Goal: Information Seeking & Learning: Check status

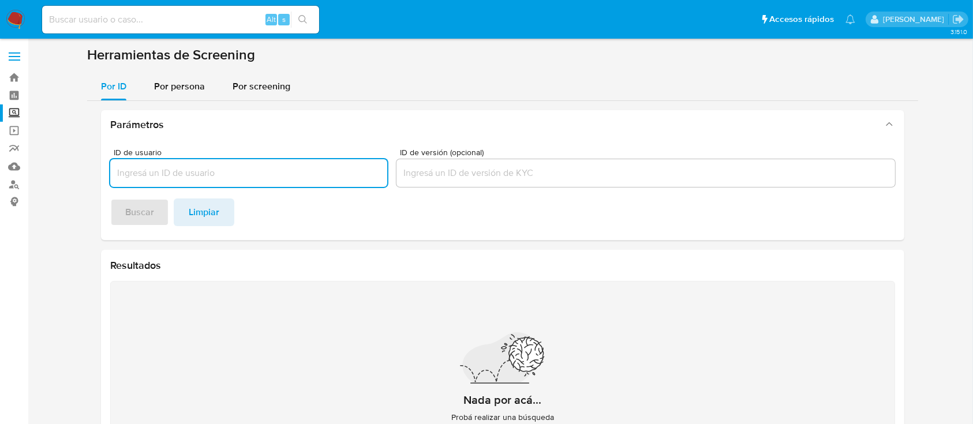
click at [12, 28] on img at bounding box center [16, 20] width 20 height 20
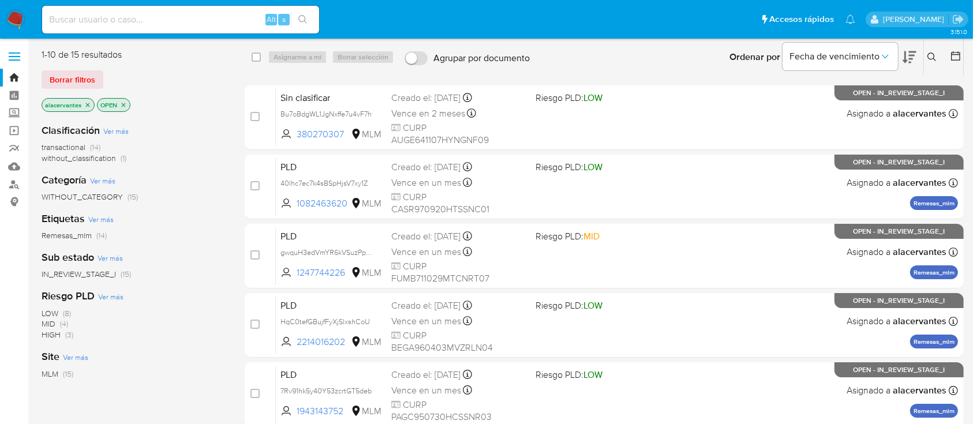
click at [115, 159] on span "without_classification (1)" at bounding box center [84, 158] width 85 height 11
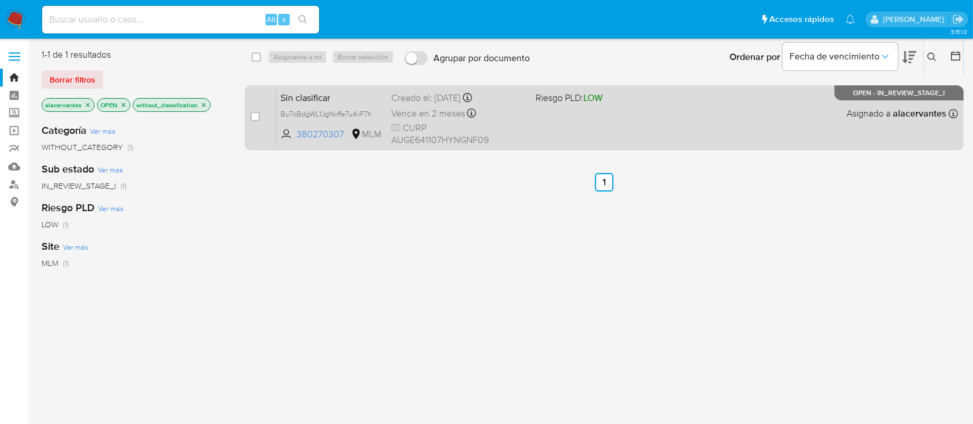
click at [596, 147] on div "case-item-checkbox No es posible asignar el caso Sin clasificar Bu7oBdgWL1JgNxf…" at bounding box center [604, 117] width 719 height 65
click at [556, 118] on div "Sin clasificar Bu7oBdgWL1JgNxffe7u4vF7h 380270307 MLM Riesgo PLD: LOW Creado el…" at bounding box center [617, 117] width 682 height 58
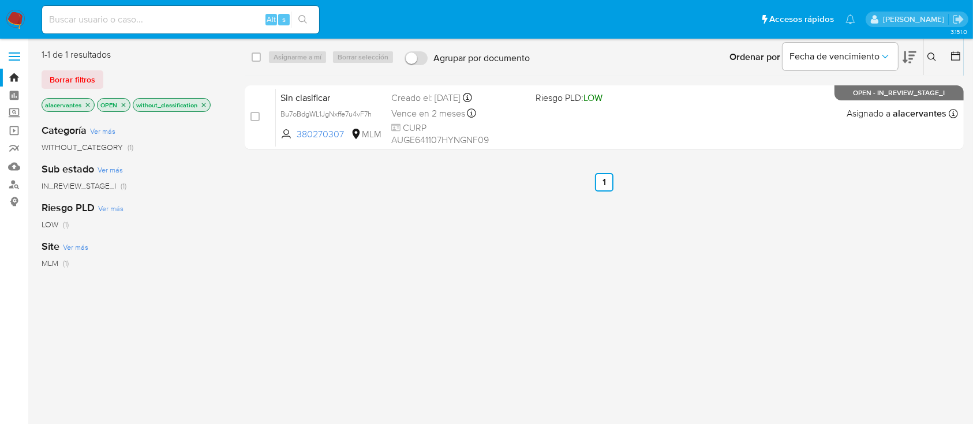
click at [87, 106] on icon "close-filter" at bounding box center [87, 105] width 7 height 7
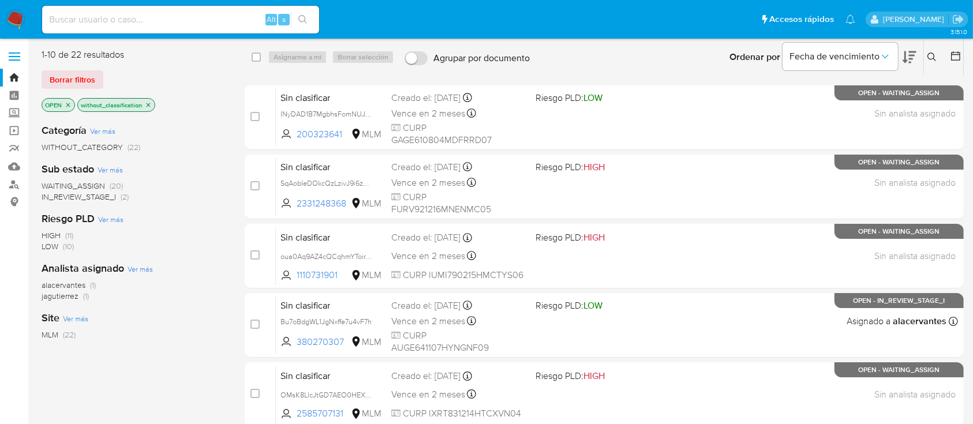
click at [69, 104] on icon "close-filter" at bounding box center [68, 105] width 4 height 4
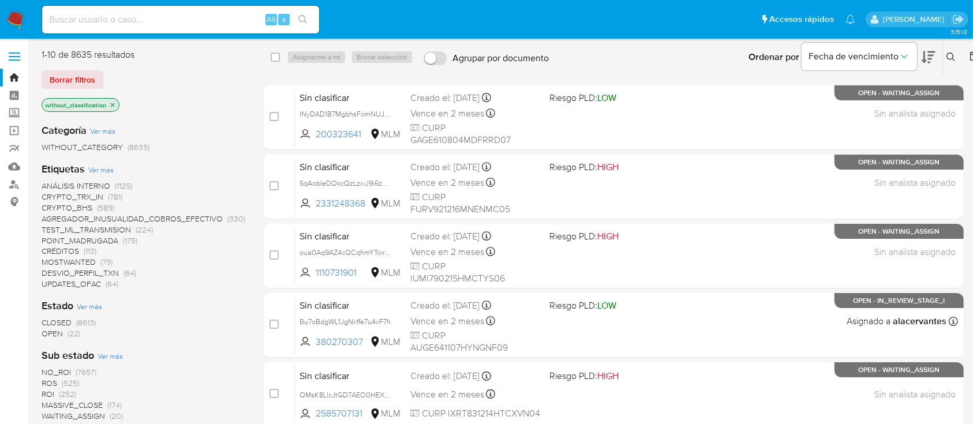
click at [112, 104] on icon "close-filter" at bounding box center [113, 105] width 4 height 4
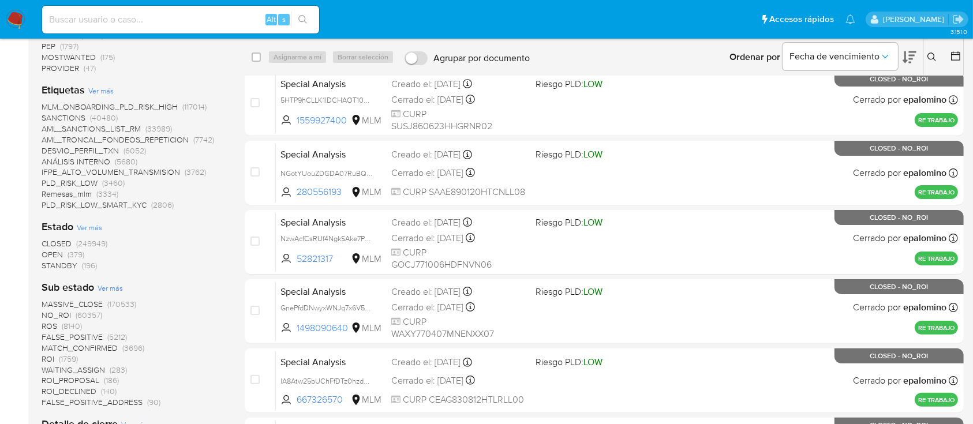
scroll to position [228, 0]
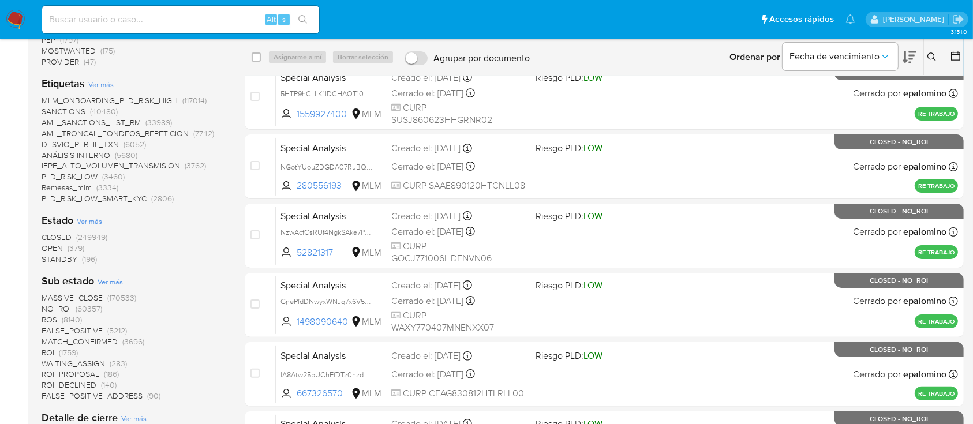
click at [94, 235] on span "(249949)" at bounding box center [91, 237] width 31 height 12
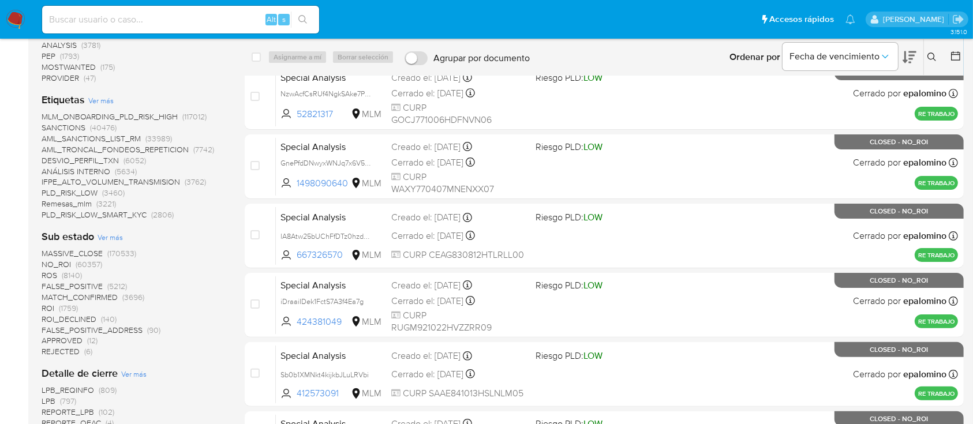
click at [70, 307] on span "(1759)" at bounding box center [68, 308] width 19 height 12
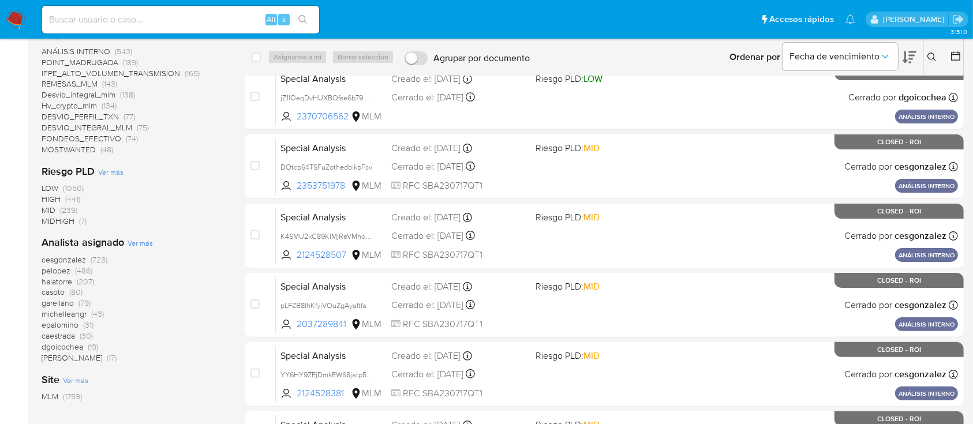
click at [79, 395] on span "(1759)" at bounding box center [72, 397] width 19 height 12
click at [79, 85] on span "REMESAS_MLM" at bounding box center [70, 84] width 56 height 12
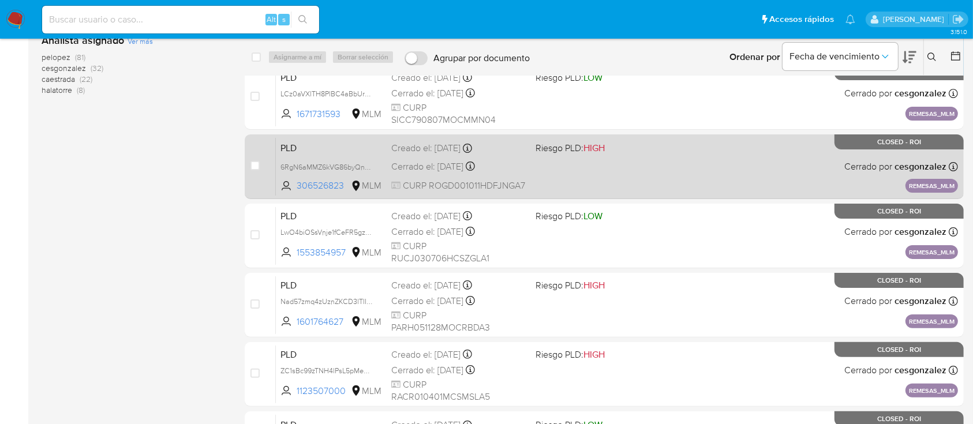
click at [754, 164] on div "PLD 6RgN6aMMZ6kVG86byQnXd2PK 306526823 MLM Riesgo PLD: HIGH Creado el: [DATE] C…" at bounding box center [617, 166] width 682 height 58
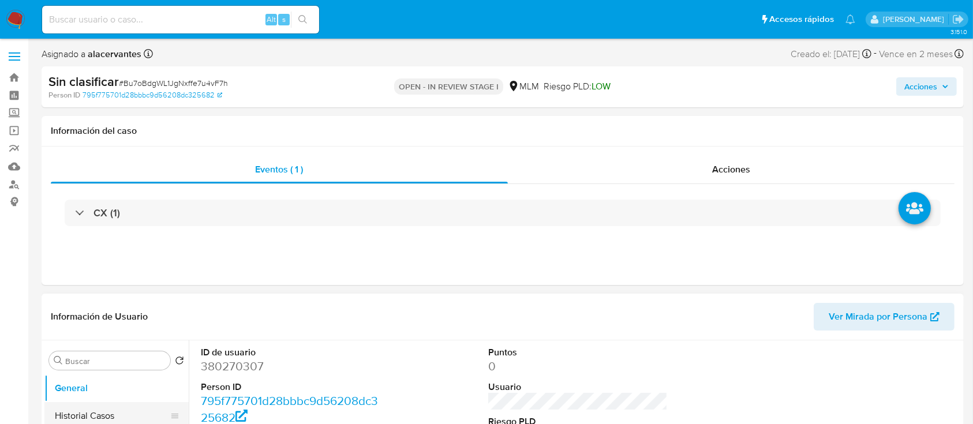
select select "10"
click at [122, 413] on button "Historial Casos" at bounding box center [111, 416] width 135 height 28
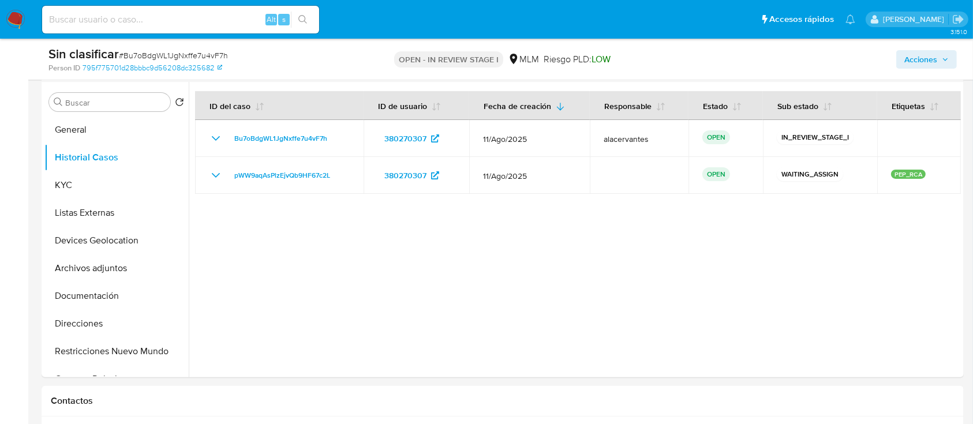
scroll to position [212, 0]
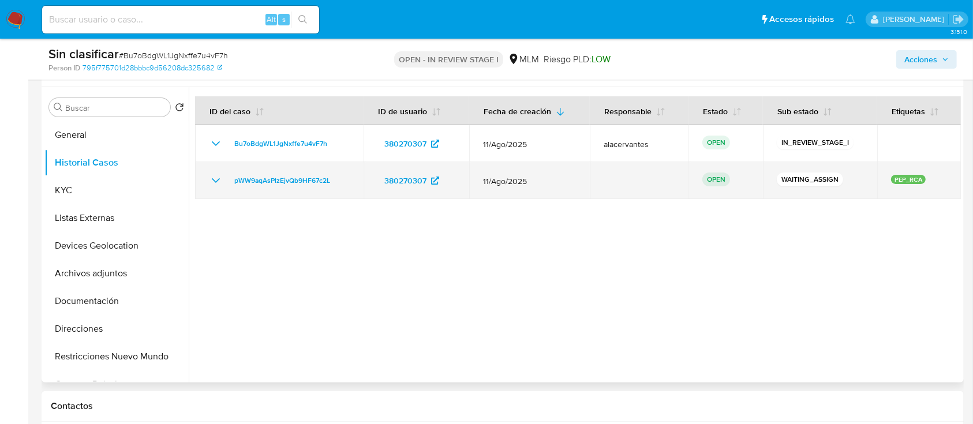
click at [214, 186] on icon "Mostrar/Ocultar" at bounding box center [216, 181] width 14 height 14
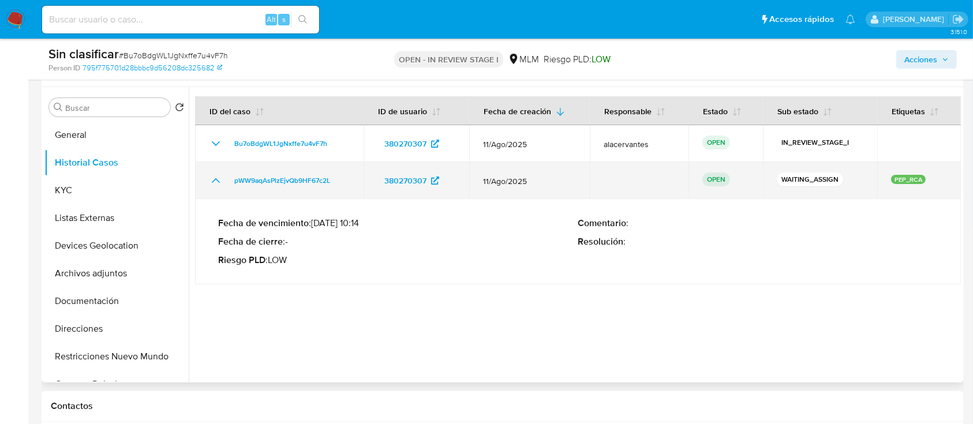
click at [214, 186] on icon "Mostrar/Ocultar" at bounding box center [216, 181] width 14 height 14
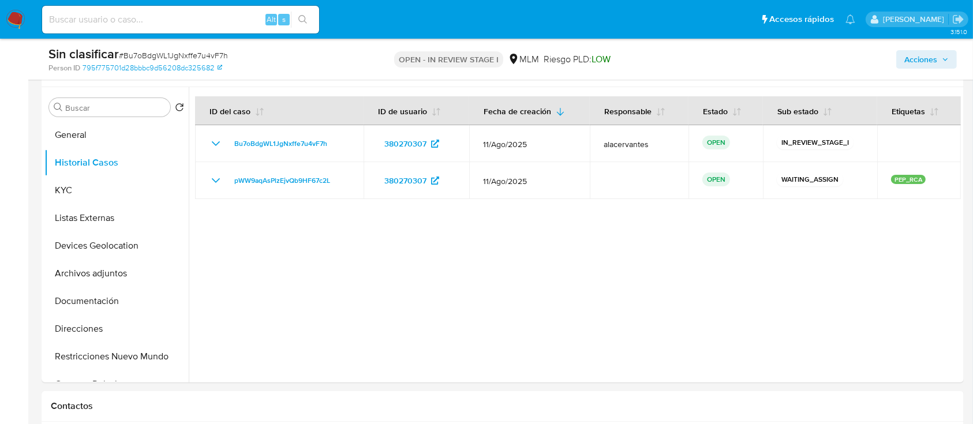
click at [188, 25] on input at bounding box center [180, 19] width 277 height 15
type input "2297129971"
click at [309, 21] on button "search-icon" at bounding box center [303, 20] width 24 height 16
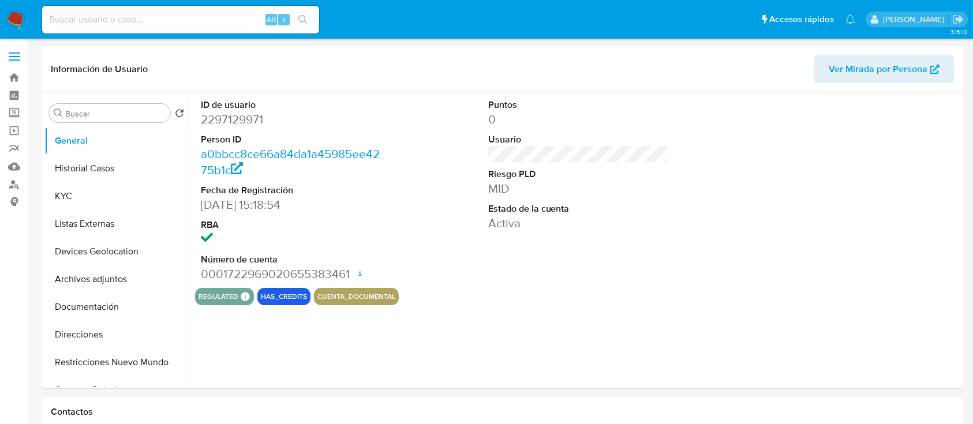
select select "10"
click at [216, 3] on div "Alt s" at bounding box center [180, 19] width 277 height 32
click at [204, 12] on input at bounding box center [180, 19] width 277 height 15
paste input "2425126541"
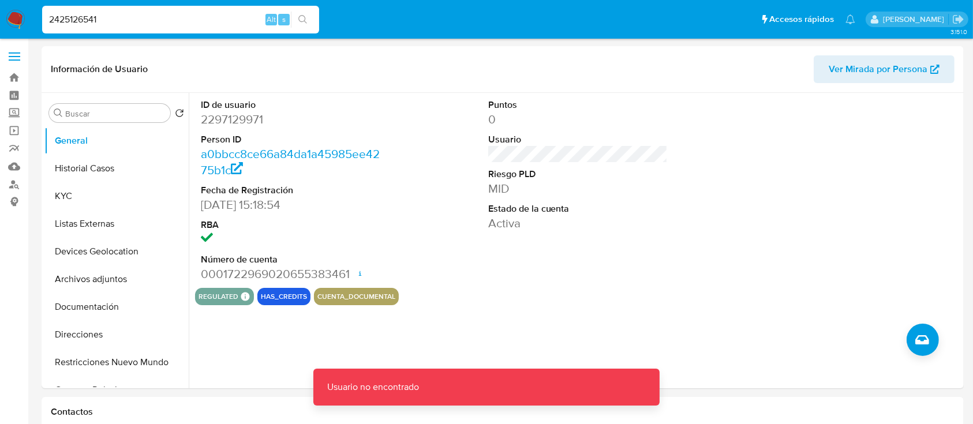
click at [203, 18] on input "2425126541" at bounding box center [180, 19] width 277 height 15
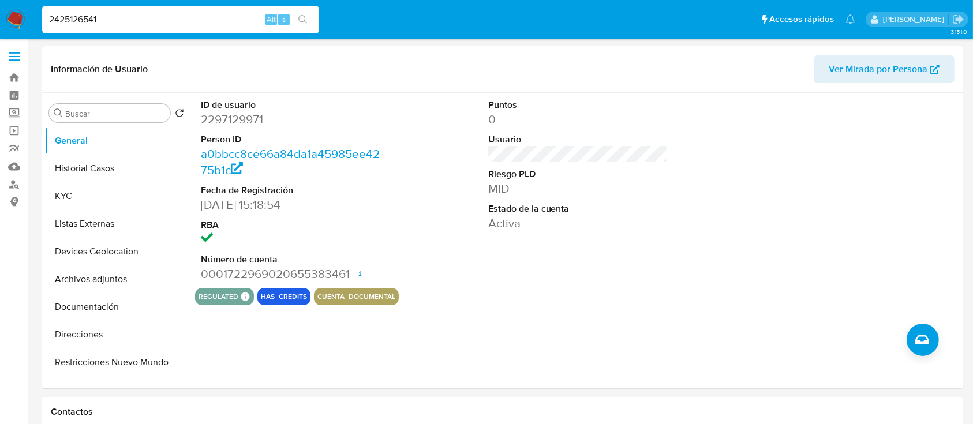
type input "2425126541"
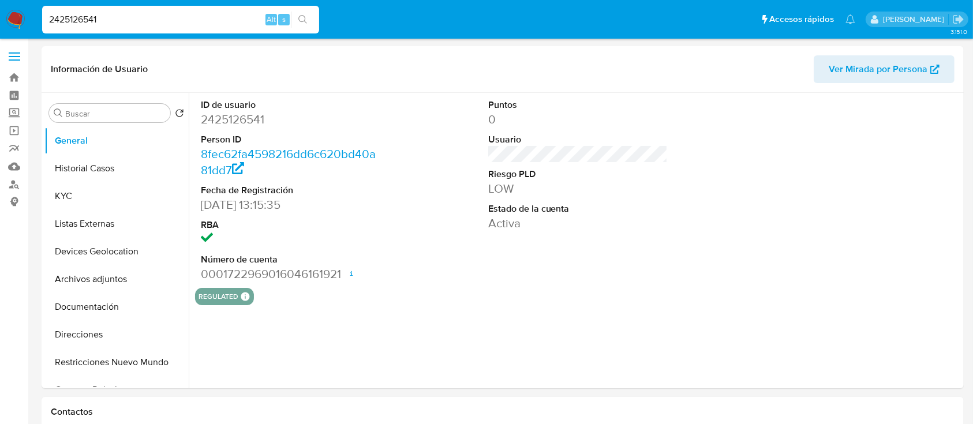
select select "10"
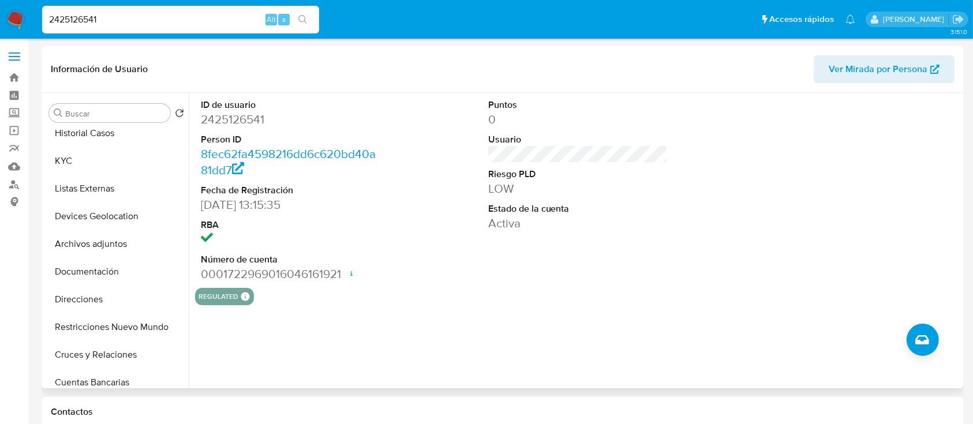
scroll to position [46, 0]
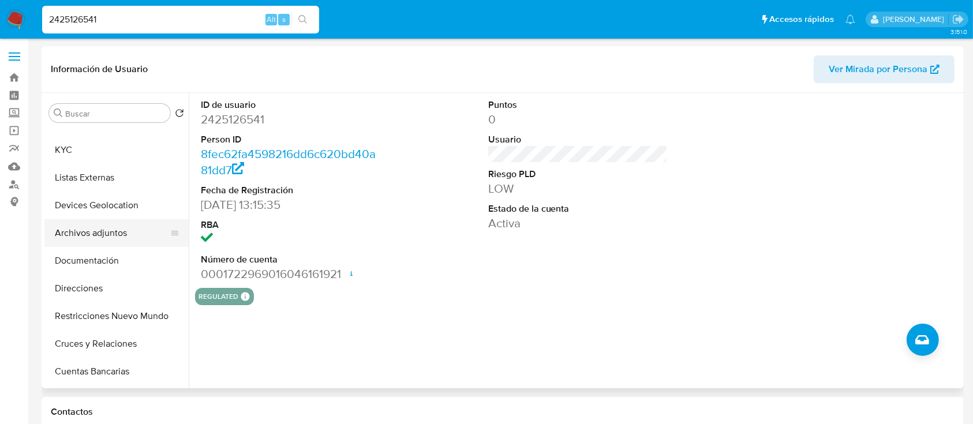
click at [104, 241] on button "Archivos adjuntos" at bounding box center [111, 233] width 135 height 28
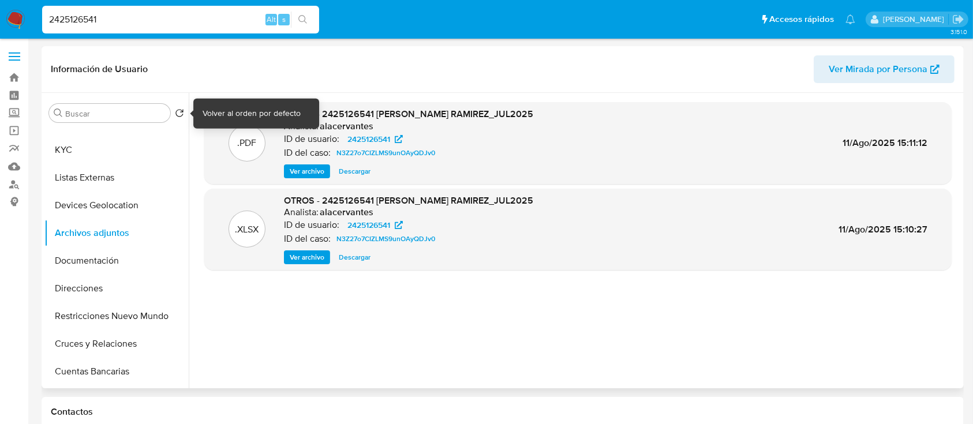
scroll to position [0, 0]
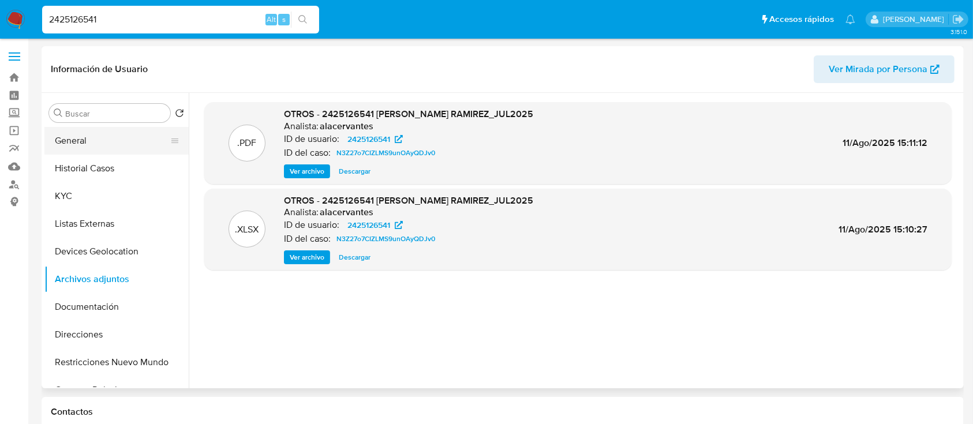
click at [88, 154] on button "General" at bounding box center [111, 141] width 135 height 28
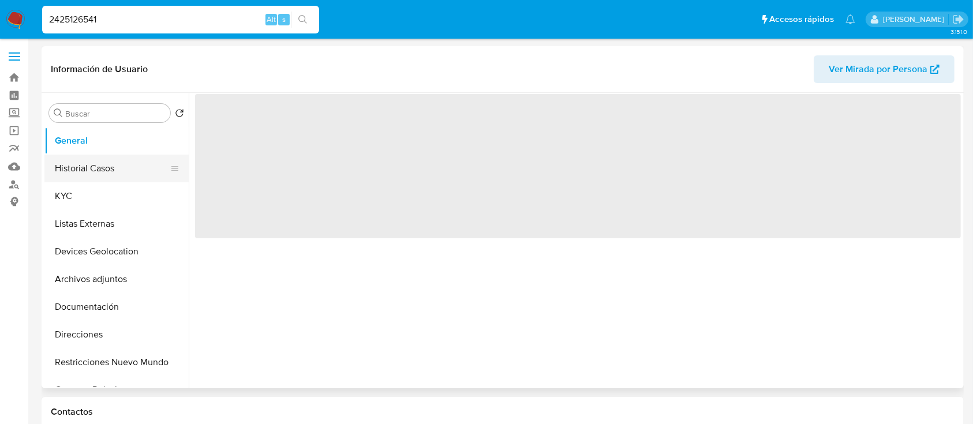
click at [72, 171] on button "Historial Casos" at bounding box center [111, 169] width 135 height 28
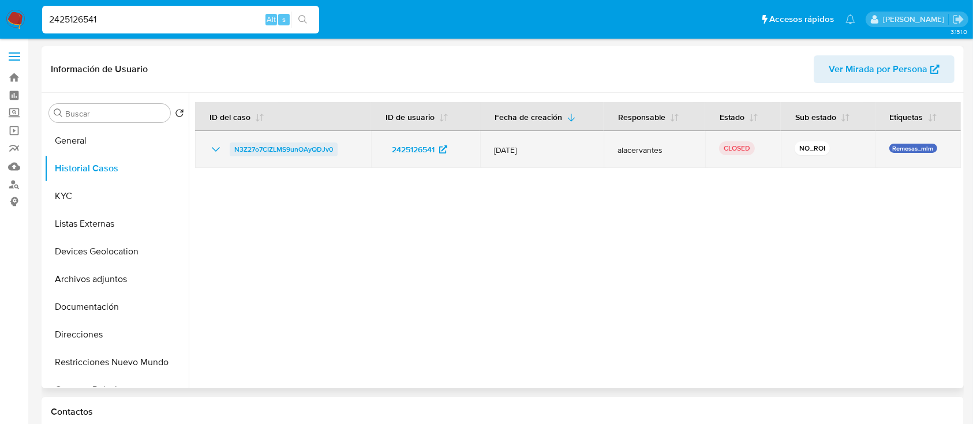
drag, startPoint x: 342, startPoint y: 149, endPoint x: 233, endPoint y: 148, distance: 109.1
click at [233, 148] on div "N3Z27o7CIZLMS9unOAyQDJv0" at bounding box center [283, 150] width 148 height 14
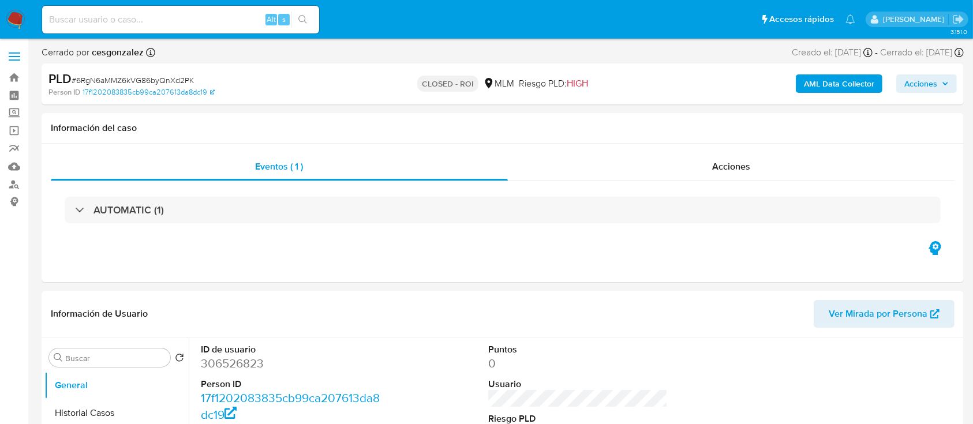
select select "10"
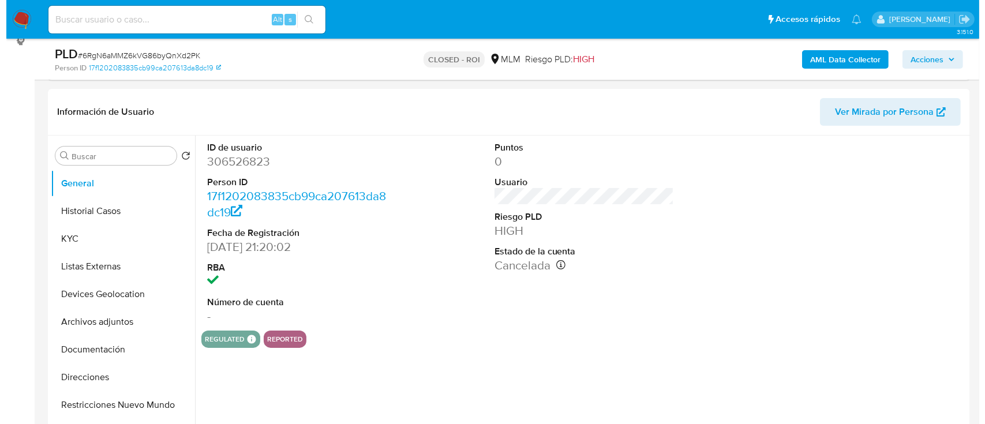
scroll to position [163, 0]
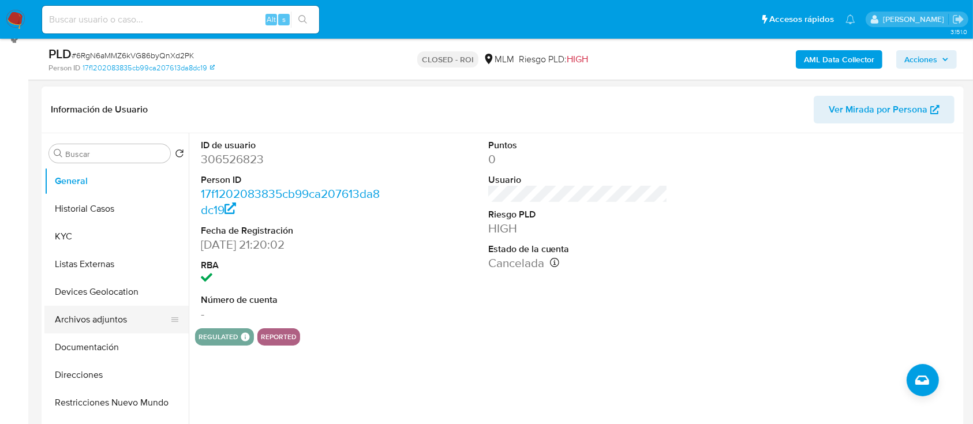
click at [100, 317] on button "Archivos adjuntos" at bounding box center [111, 320] width 135 height 28
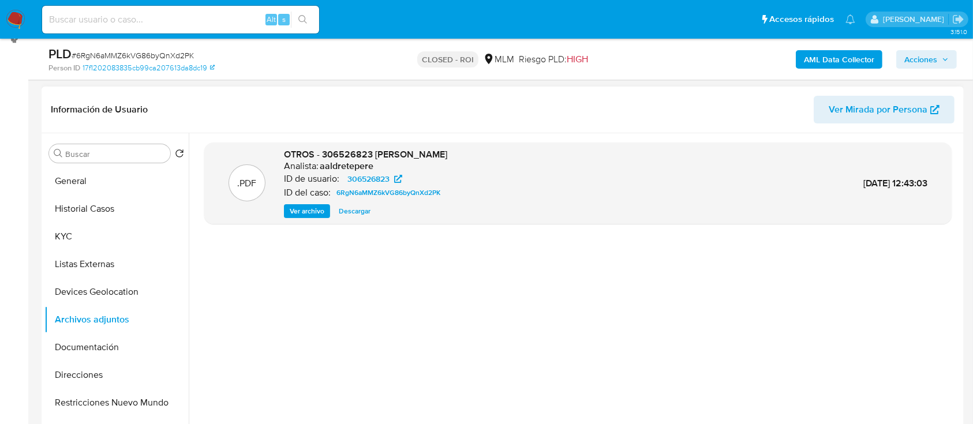
click at [293, 211] on span "Ver archivo" at bounding box center [307, 211] width 35 height 12
